Goal: Task Accomplishment & Management: Complete application form

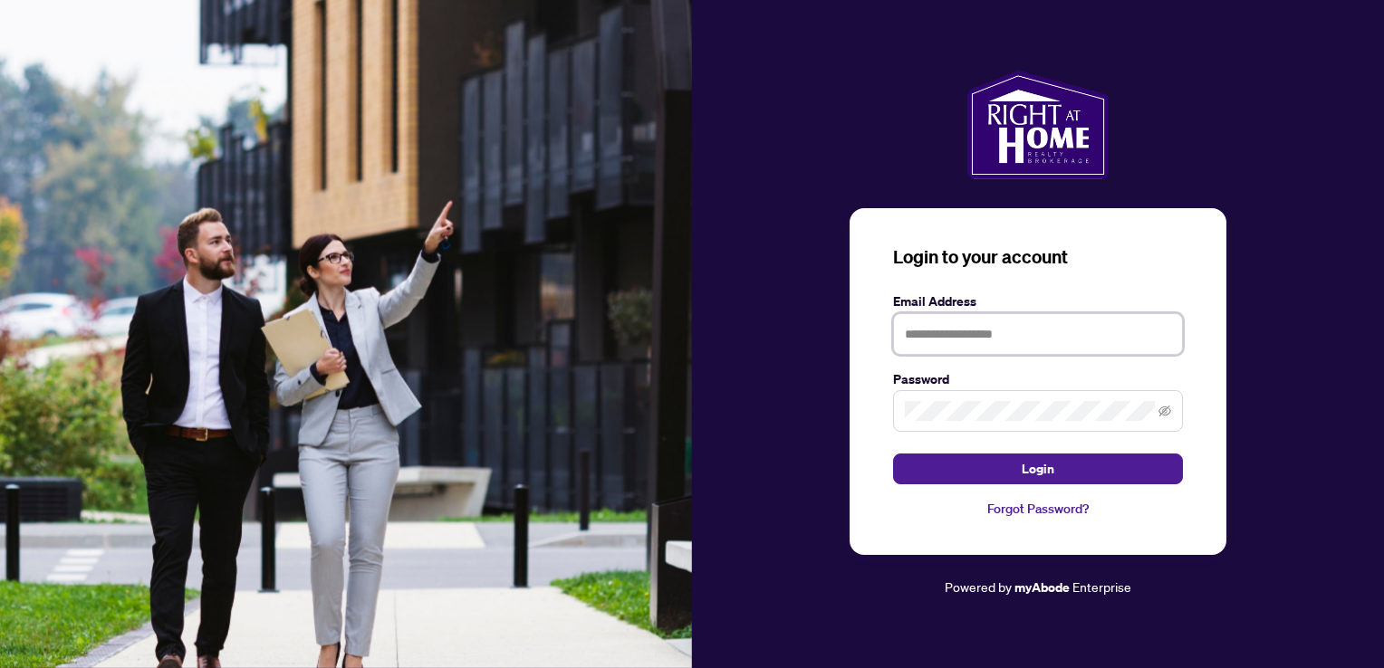
click at [937, 332] on input "text" at bounding box center [1038, 334] width 290 height 42
type input "**********"
click at [976, 487] on div "**********" at bounding box center [1038, 382] width 377 height 348
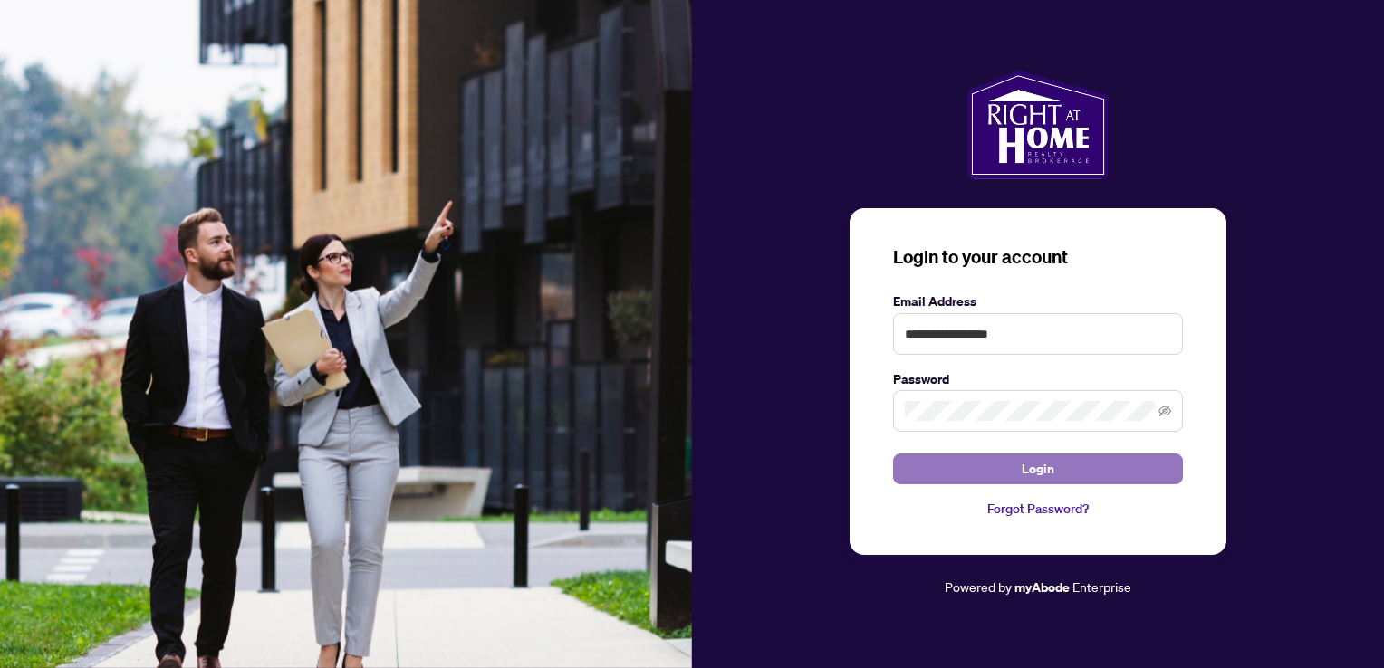
click at [992, 474] on button "Login" at bounding box center [1038, 469] width 290 height 31
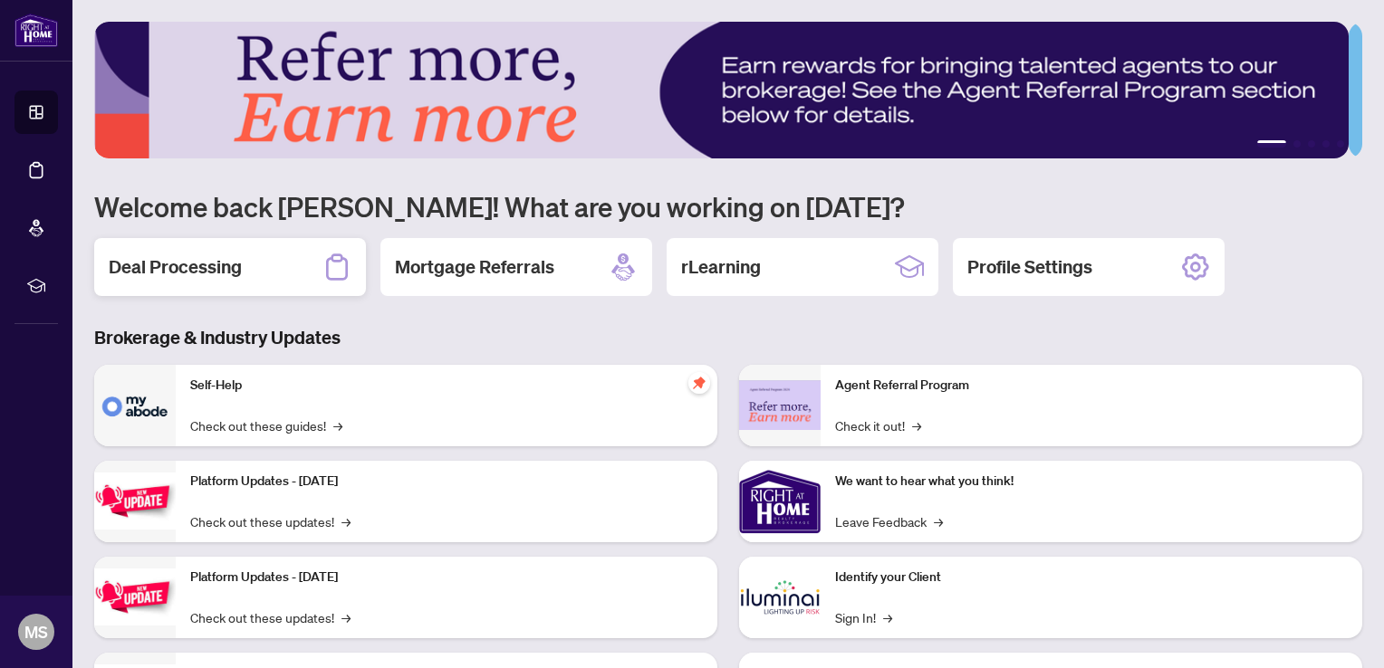
click at [245, 263] on div "Deal Processing" at bounding box center [230, 267] width 272 height 58
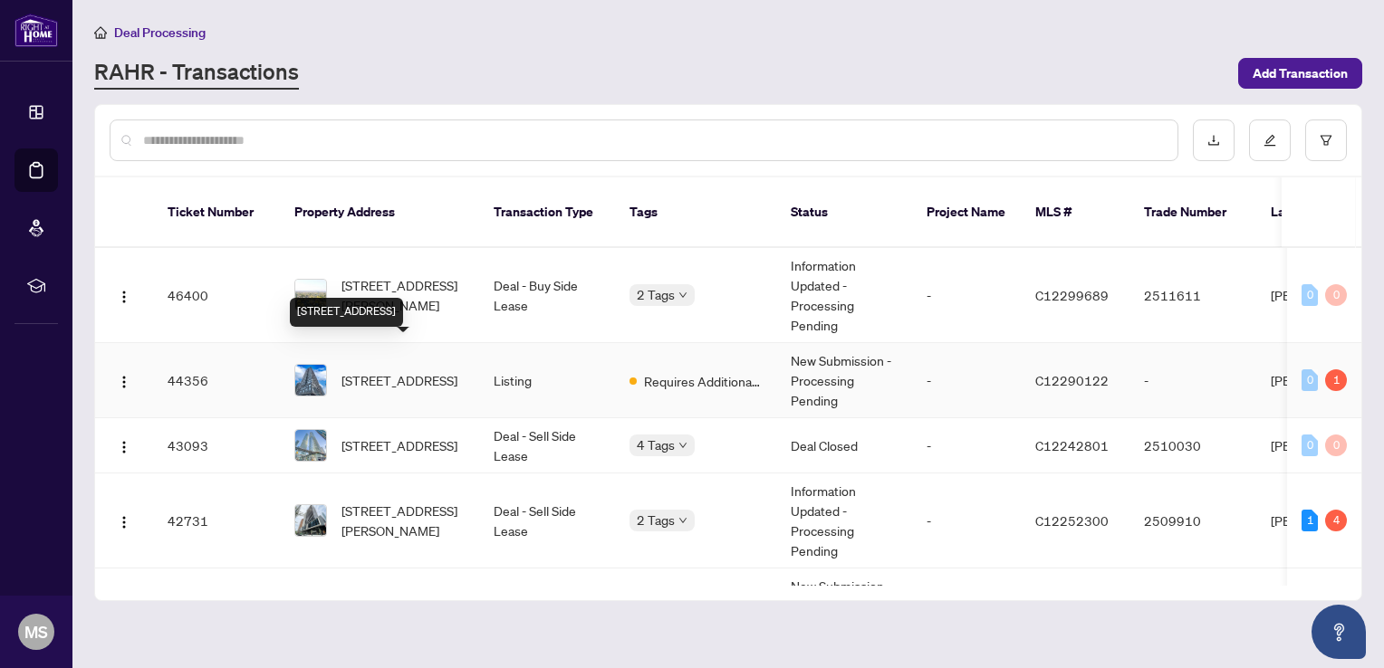
click at [453, 370] on span "[STREET_ADDRESS]" at bounding box center [399, 380] width 116 height 20
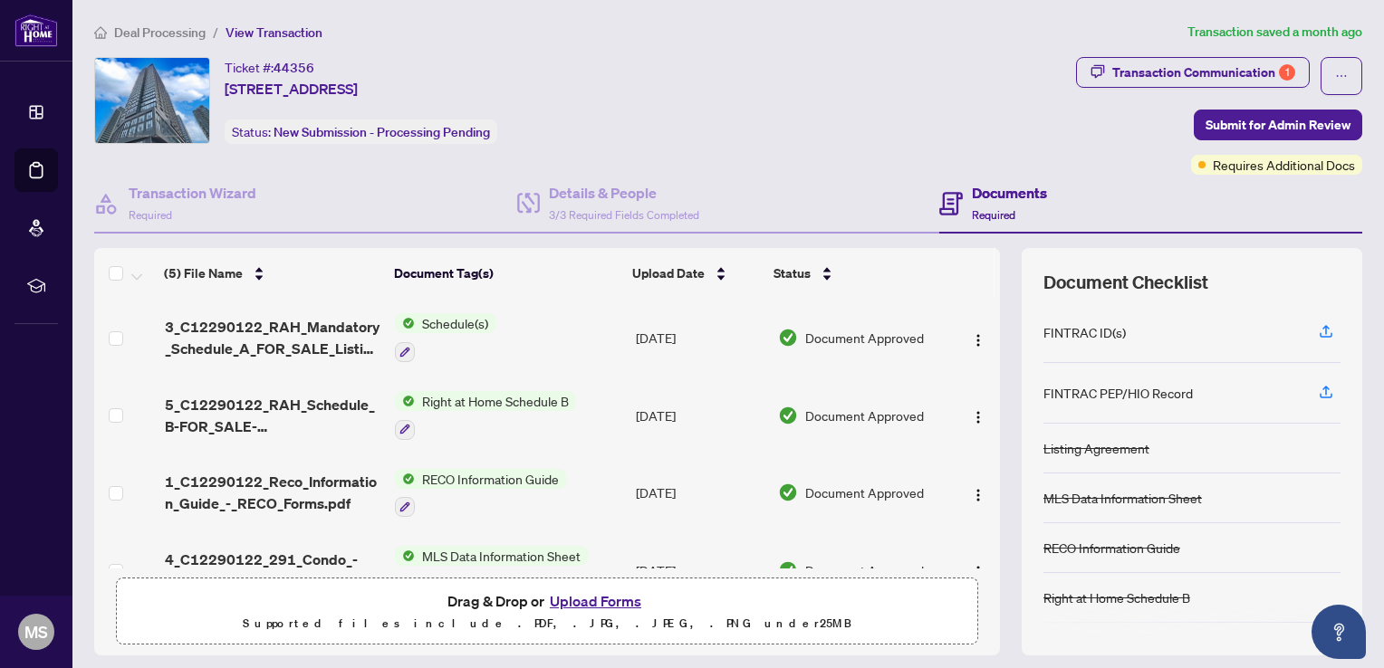
click at [587, 599] on button "Upload Forms" at bounding box center [595, 602] width 102 height 24
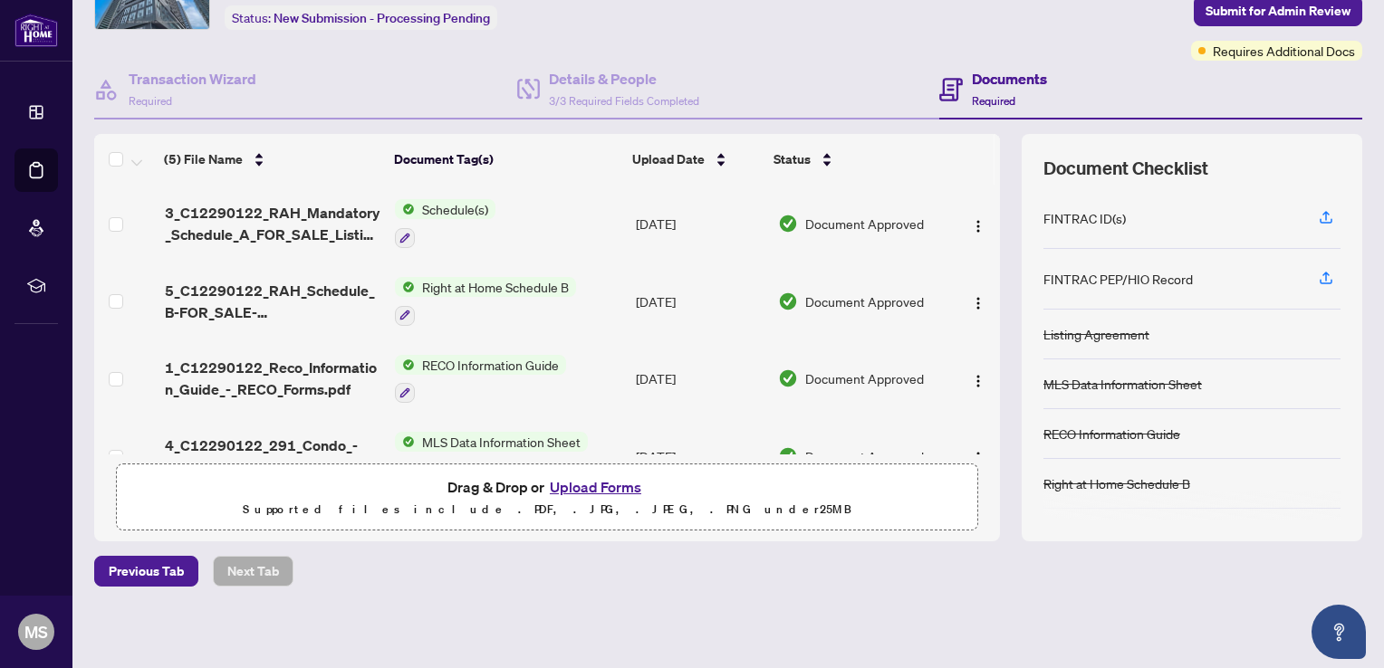
click at [576, 484] on button "Upload Forms" at bounding box center [595, 488] width 102 height 24
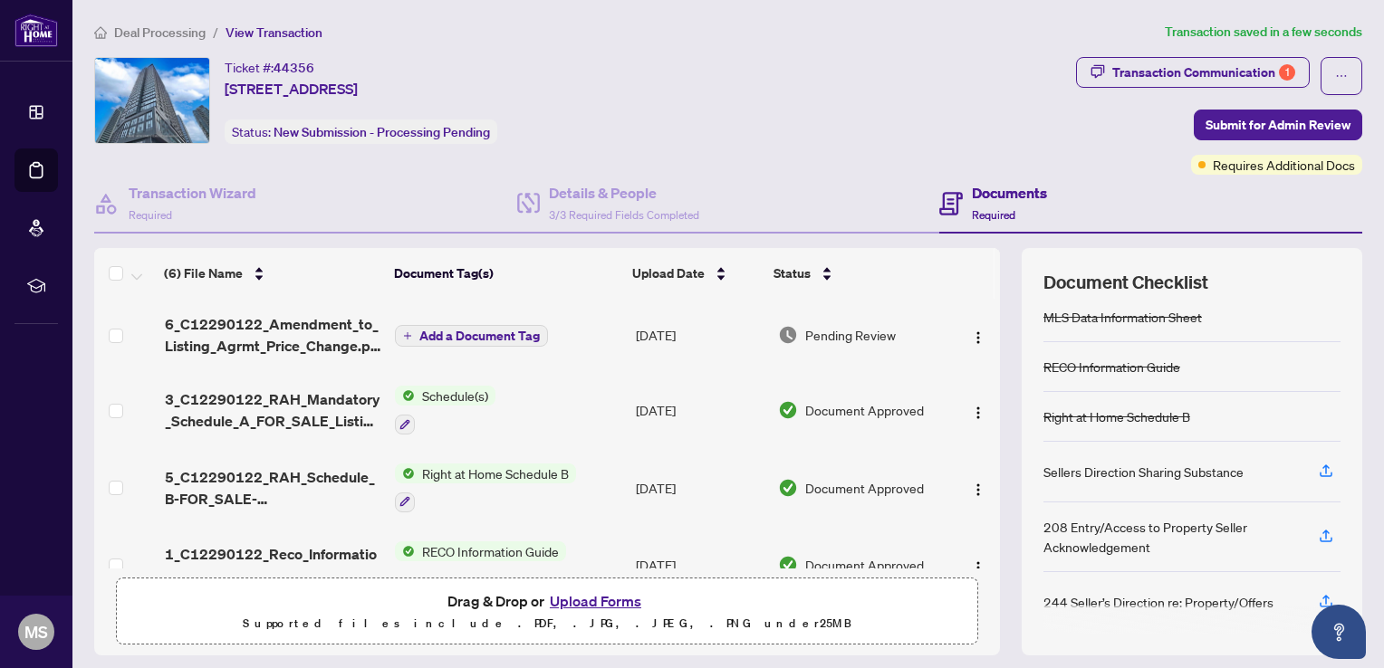
scroll to position [183, 0]
click at [1282, 119] on span "Submit for Admin Review" at bounding box center [1278, 125] width 145 height 29
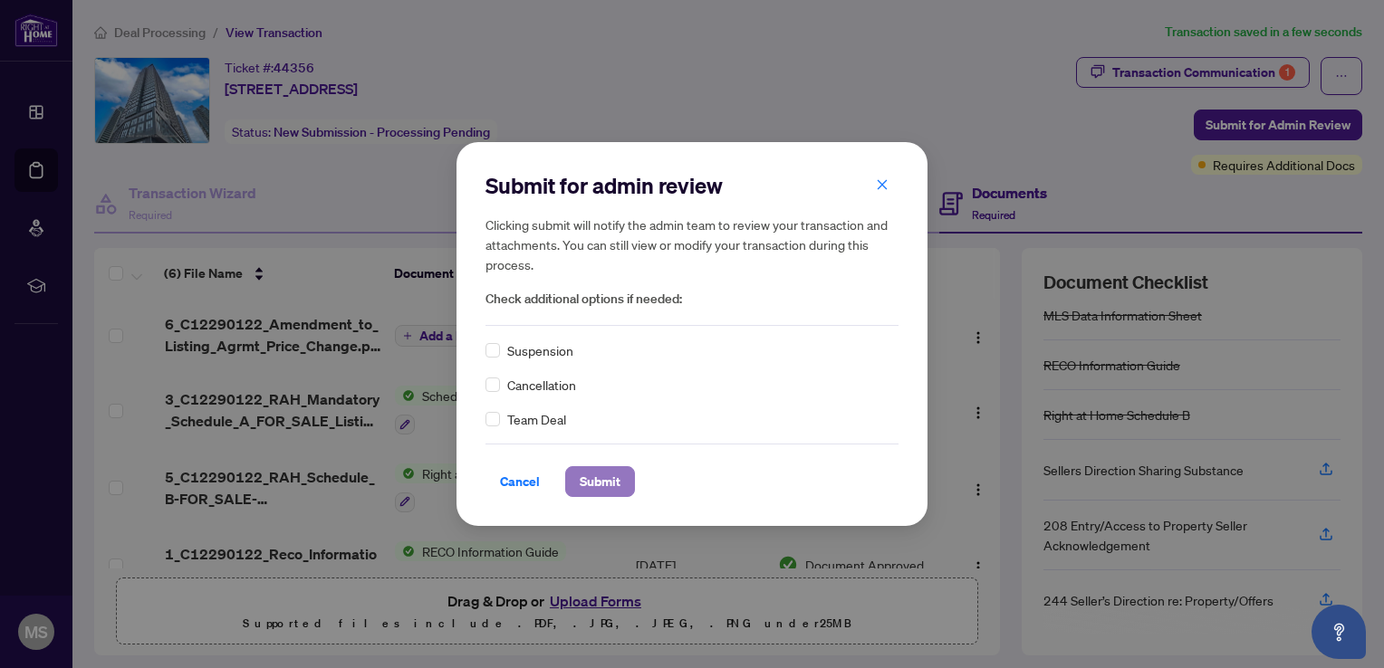
drag, startPoint x: 589, startPoint y: 476, endPoint x: 620, endPoint y: 466, distance: 32.4
click at [588, 476] on span "Submit" at bounding box center [600, 481] width 41 height 29
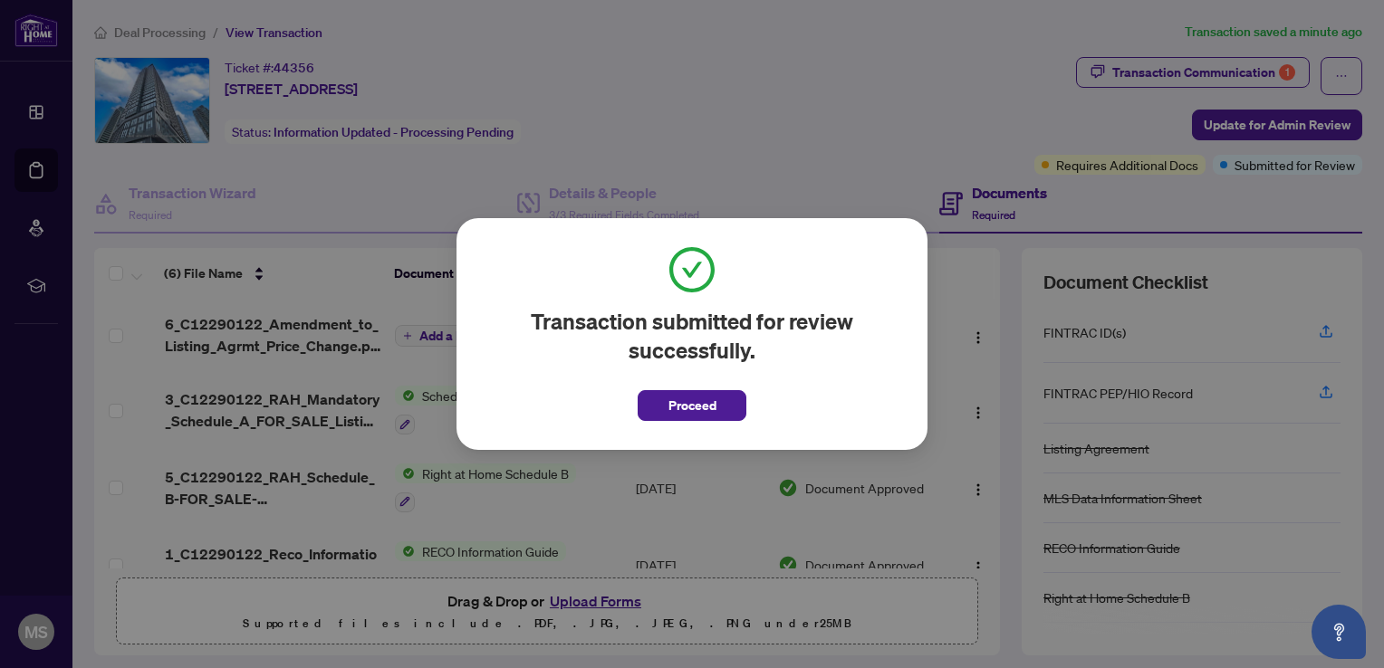
click at [720, 398] on button "Proceed" at bounding box center [692, 405] width 109 height 31
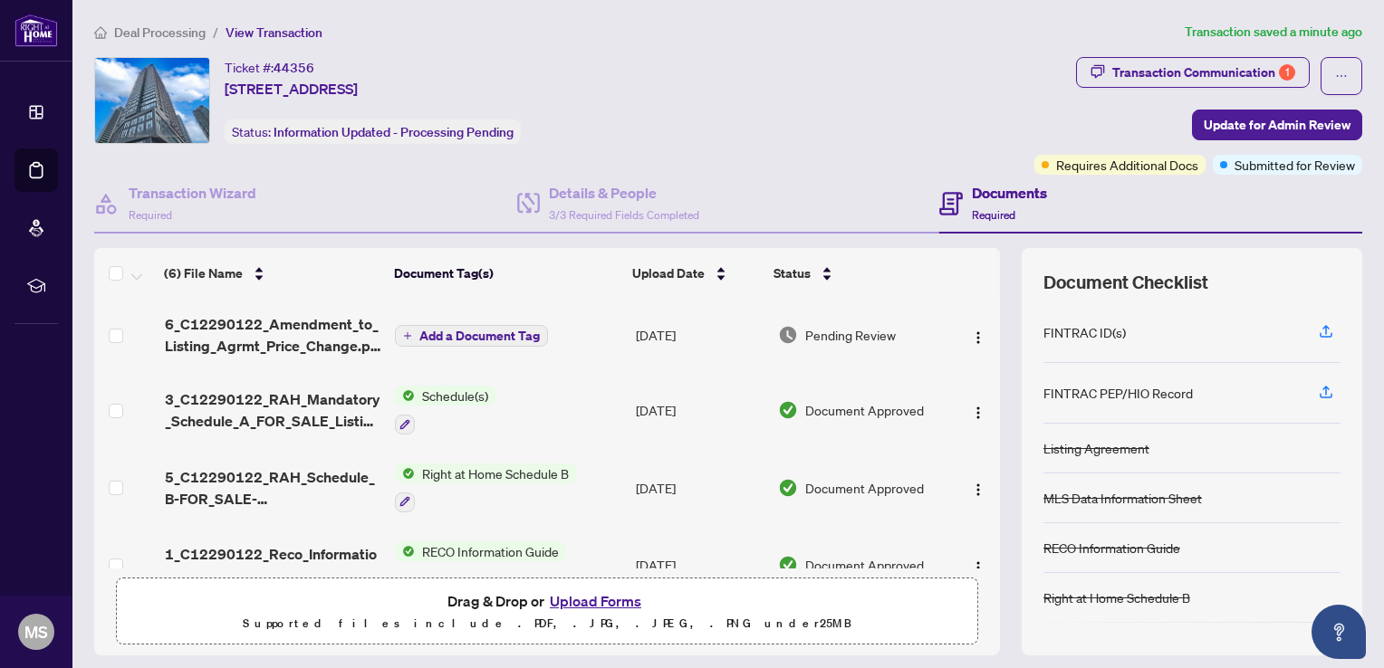
click at [162, 26] on span "Deal Processing" at bounding box center [159, 32] width 91 height 16
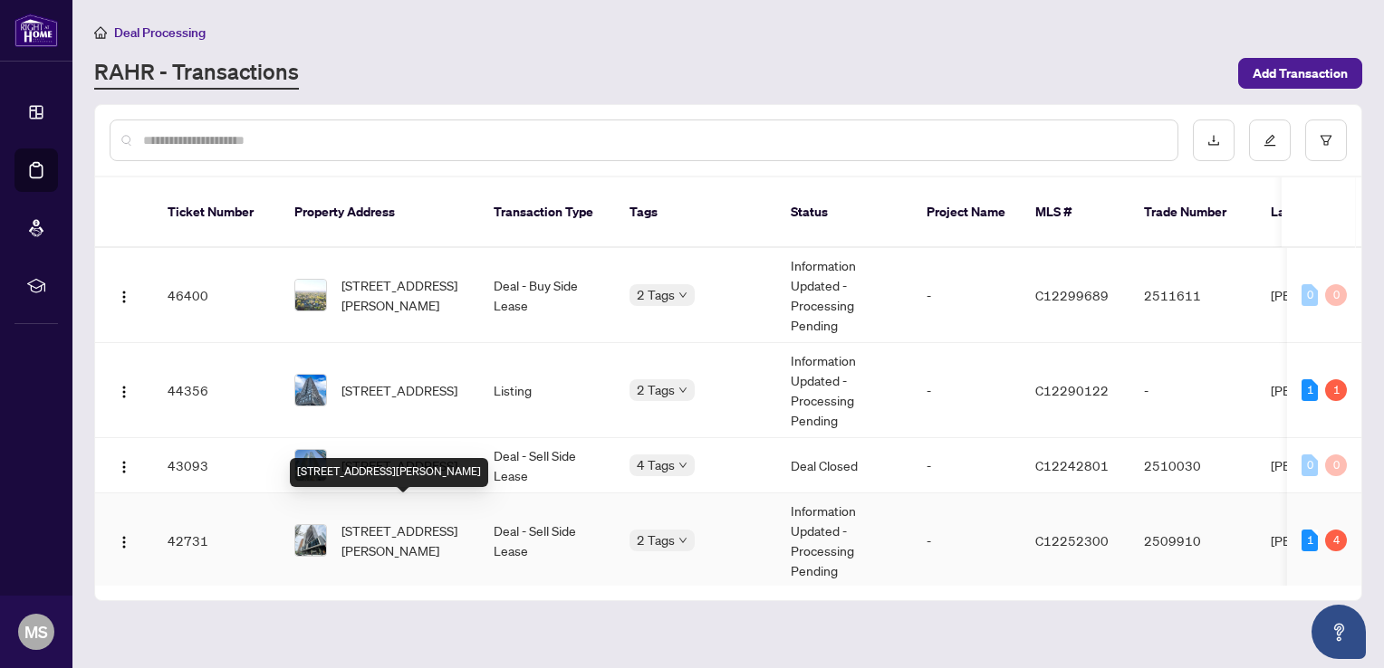
click at [420, 523] on span "[STREET_ADDRESS][PERSON_NAME]" at bounding box center [402, 541] width 123 height 40
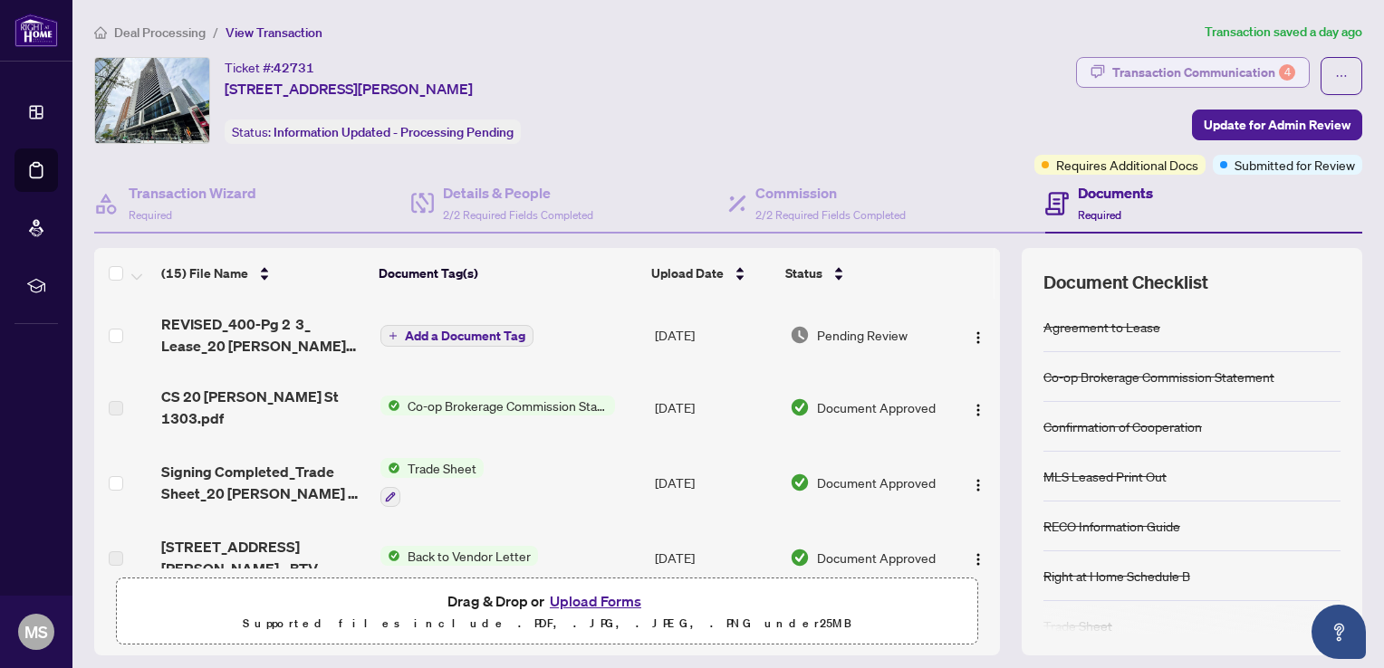
click at [1228, 66] on div "Transaction Communication 4" at bounding box center [1203, 72] width 183 height 29
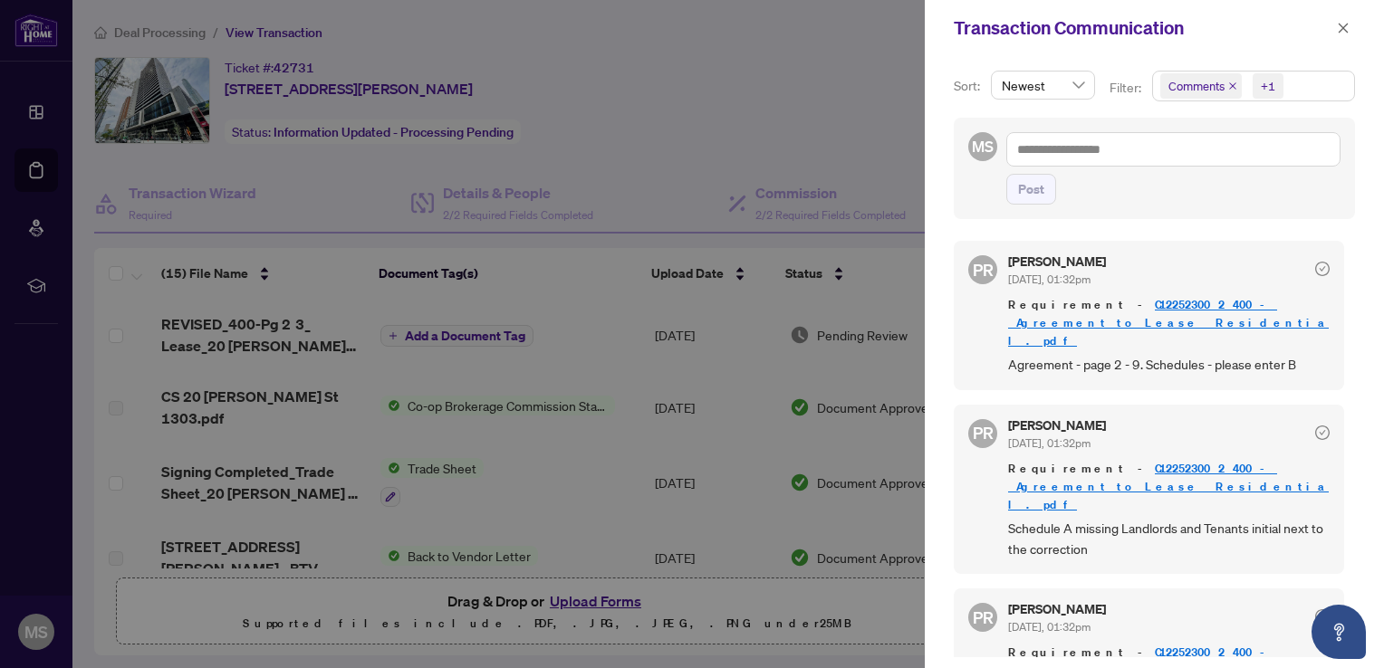
click at [837, 82] on div at bounding box center [692, 334] width 1384 height 668
click at [1342, 30] on icon "close" at bounding box center [1343, 28] width 13 height 13
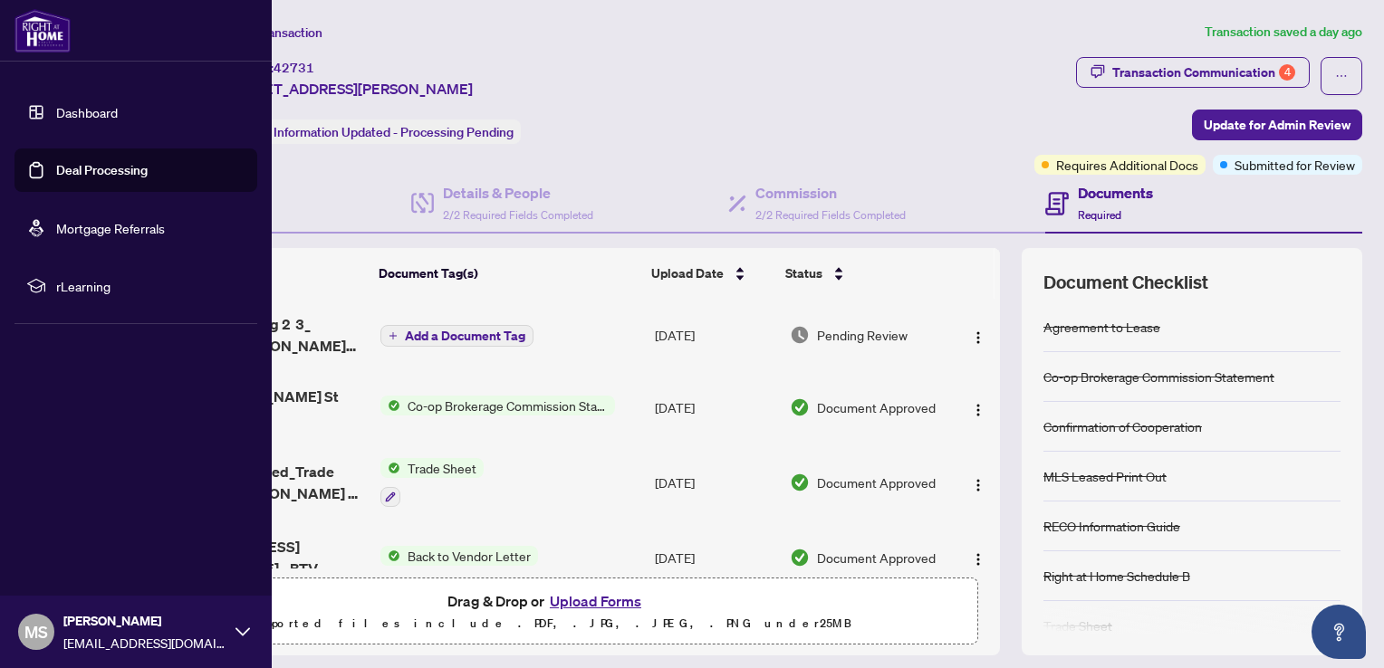
click at [238, 629] on icon at bounding box center [243, 632] width 14 height 14
click at [73, 529] on span "Logout" at bounding box center [73, 524] width 41 height 29
